Goal: Task Accomplishment & Management: Manage account settings

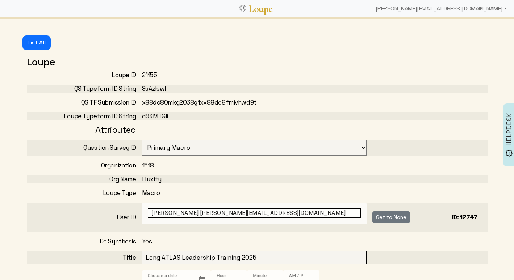
select select "3001"
select select "6: WAITING_FOR_FEEDBACK"
select select "3: MIN_ADVISORS_INVITED"
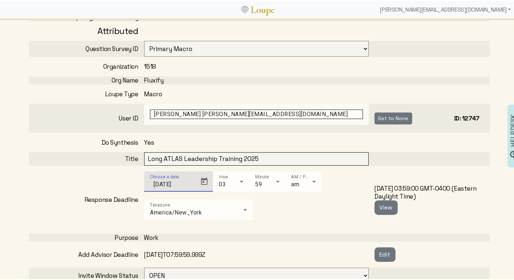
click at [173, 182] on input "[DATE]" at bounding box center [172, 183] width 44 height 9
click at [204, 181] on span "Open calendar" at bounding box center [204, 180] width 17 height 17
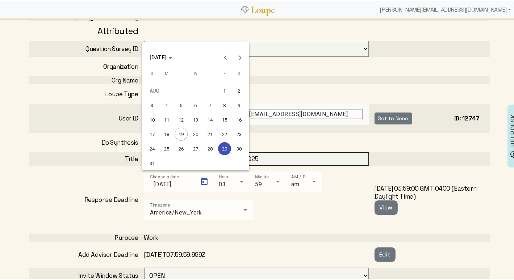
click at [180, 133] on div "19" at bounding box center [181, 133] width 13 height 13
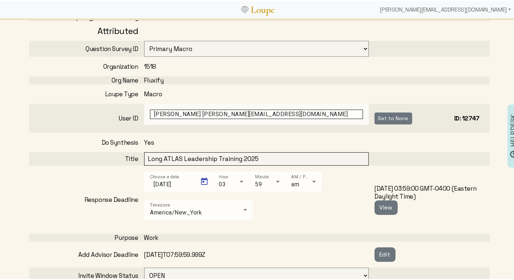
type input "[DATE]"
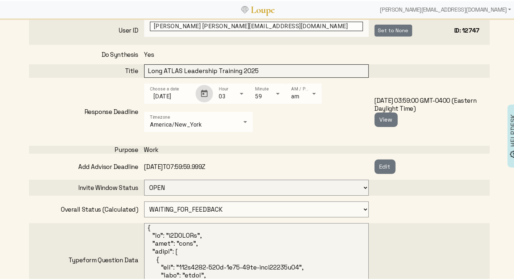
scroll to position [188, 0]
click at [196, 189] on select "OPEN CLOSED" at bounding box center [256, 186] width 224 height 16
select select "1: CLOSED"
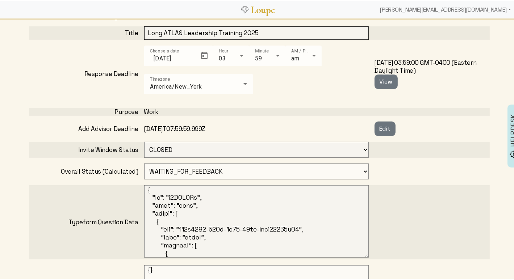
scroll to position [227, 0]
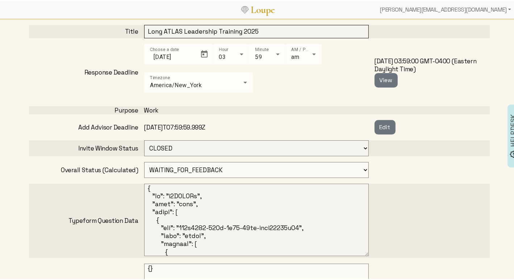
click at [160, 165] on select "OPEN PROCESSING READY ARCHIVED CANCELED CONCEIVED WAITING_FOR_FEEDBACK" at bounding box center [256, 169] width 224 height 16
select select "1: PROCESSING"
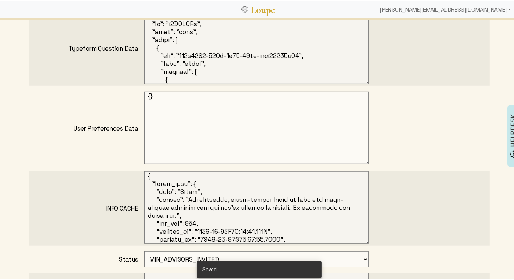
scroll to position [537, 0]
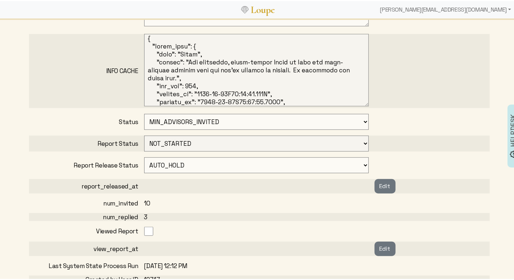
click at [164, 140] on select "NOT_STARTED FLAGGED_TO_START_SYNTH IN_PROGRESS ERROR GENERATED APPROVED" at bounding box center [256, 143] width 224 height 16
select select "1: FLAGGED_TO_START_SYNTH"
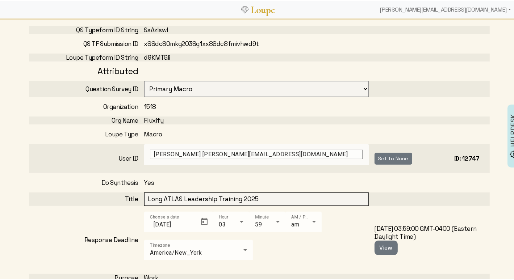
scroll to position [46, 0]
